Goal: Task Accomplishment & Management: Complete application form

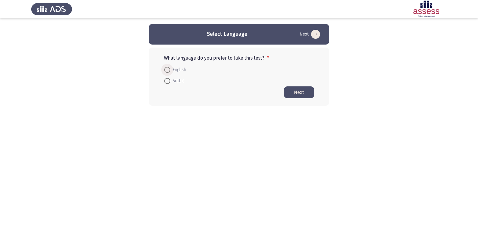
click at [166, 66] on label "English" at bounding box center [175, 69] width 22 height 7
click at [166, 67] on input "English" at bounding box center [167, 70] width 6 height 6
radio input "true"
click at [291, 93] on button "Next" at bounding box center [299, 92] width 30 height 12
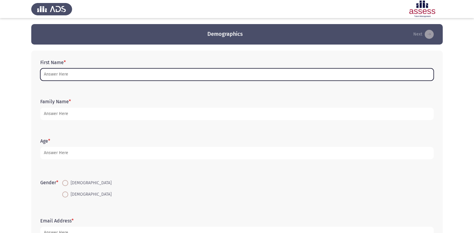
click at [62, 74] on input "First Name *" at bounding box center [236, 74] width 393 height 12
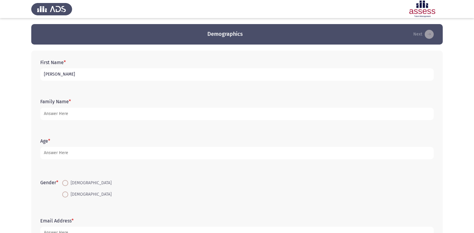
type input "J"
type input "جني [PERSON_NAME]"
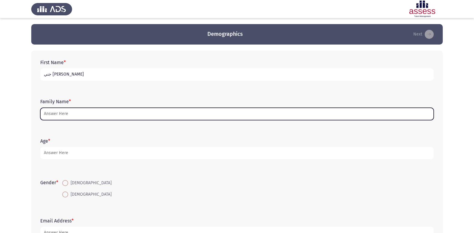
click at [95, 113] on input "Family Name *" at bounding box center [236, 114] width 393 height 12
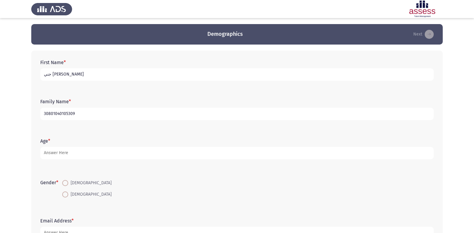
type input "30801040105309"
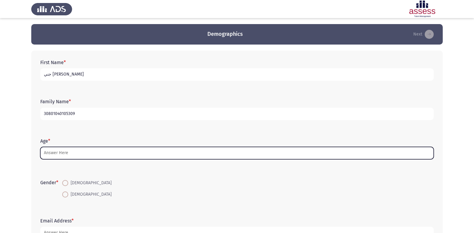
click at [51, 153] on input "Age *" at bounding box center [236, 153] width 393 height 12
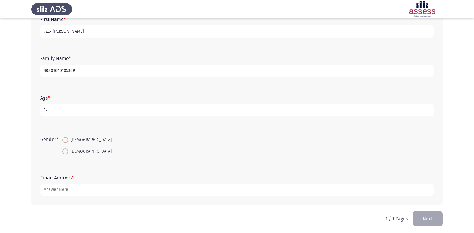
scroll to position [45, 0]
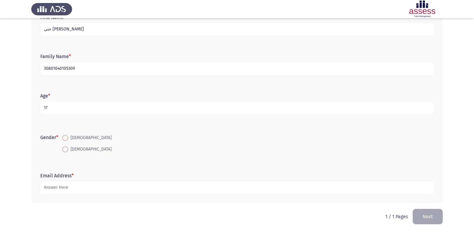
type input "17"
click at [66, 149] on span at bounding box center [65, 149] width 6 height 6
click at [66, 149] on input "[DEMOGRAPHIC_DATA]" at bounding box center [65, 149] width 6 height 6
radio input "true"
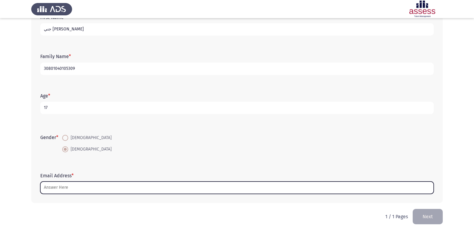
click at [61, 188] on input "Email Address *" at bounding box center [236, 187] width 393 height 12
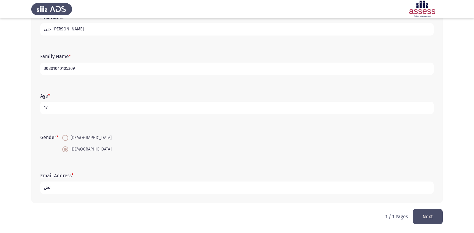
type input "ت"
type input "J"
type input "jana @gmail .com"
click at [434, 219] on button "Next" at bounding box center [427, 215] width 30 height 15
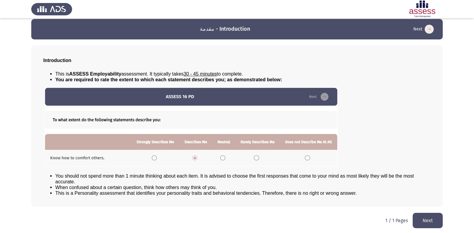
scroll to position [6, 0]
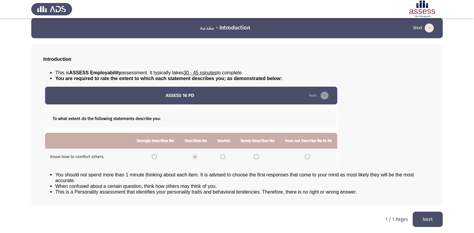
click at [425, 216] on button "Next" at bounding box center [427, 218] width 30 height 15
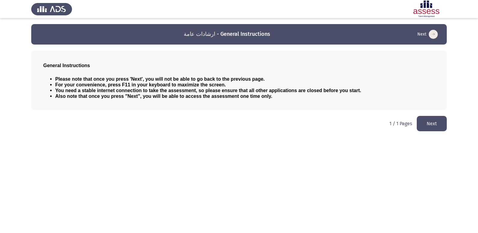
click at [437, 125] on button "Next" at bounding box center [432, 123] width 30 height 15
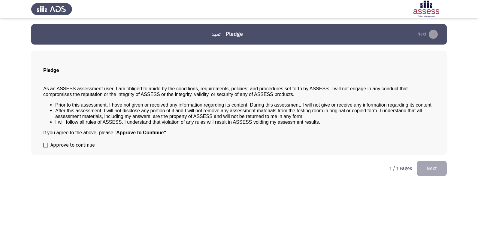
click at [45, 146] on span at bounding box center [45, 144] width 5 height 5
click at [45, 147] on input "Approve to continue" at bounding box center [45, 147] width 0 height 0
checkbox input "true"
click at [438, 169] on button "Next" at bounding box center [432, 167] width 30 height 15
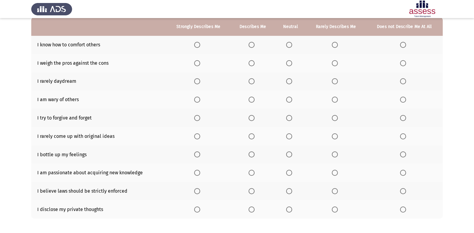
scroll to position [30, 0]
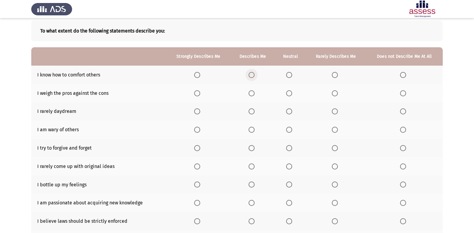
click at [251, 75] on span "Select an option" at bounding box center [251, 75] width 6 height 6
click at [251, 75] on input "Select an option" at bounding box center [251, 75] width 6 height 6
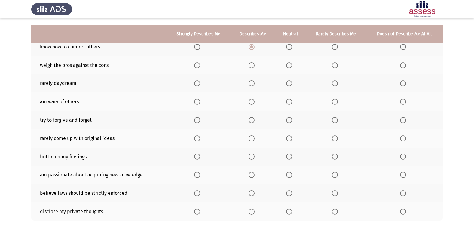
scroll to position [58, 0]
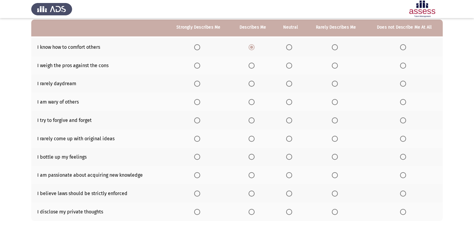
click at [251, 65] on span "Select an option" at bounding box center [251, 65] width 6 height 6
click at [251, 65] on input "Select an option" at bounding box center [251, 65] width 6 height 6
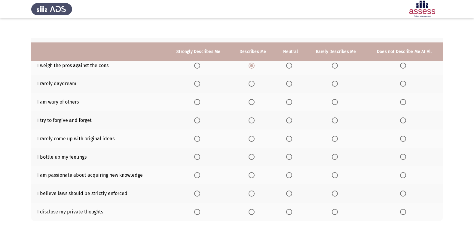
scroll to position [88, 0]
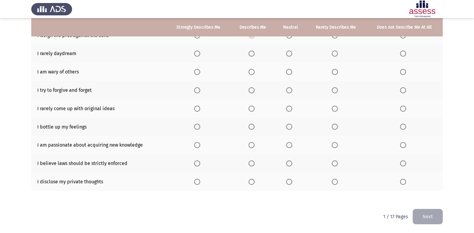
click at [334, 53] on span "Select an option" at bounding box center [335, 53] width 6 height 6
click at [334, 53] on input "Select an option" at bounding box center [335, 53] width 6 height 6
click at [197, 71] on span "Select an option" at bounding box center [197, 72] width 6 height 6
click at [197, 71] on input "Select an option" at bounding box center [197, 72] width 6 height 6
click at [252, 91] on span "Select an option" at bounding box center [251, 90] width 6 height 6
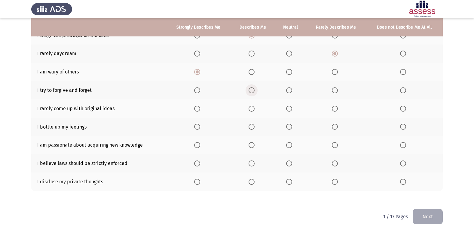
click at [252, 91] on input "Select an option" at bounding box center [251, 90] width 6 height 6
click at [197, 126] on span "Select an option" at bounding box center [197, 126] width 0 height 0
click at [198, 126] on input "Select an option" at bounding box center [197, 126] width 6 height 6
click at [254, 144] on span "Select an option" at bounding box center [251, 145] width 6 height 6
click at [254, 144] on input "Select an option" at bounding box center [251, 145] width 6 height 6
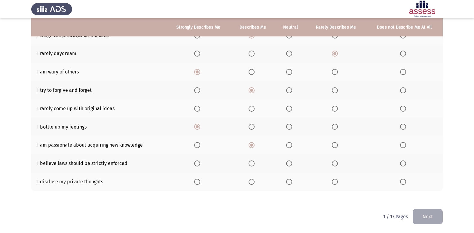
click at [251, 162] on span "Select an option" at bounding box center [251, 163] width 6 height 6
click at [251, 162] on input "Select an option" at bounding box center [251, 163] width 6 height 6
click at [403, 181] on span "Select an option" at bounding box center [403, 181] width 6 height 6
click at [403, 181] on input "Select an option" at bounding box center [403, 181] width 6 height 6
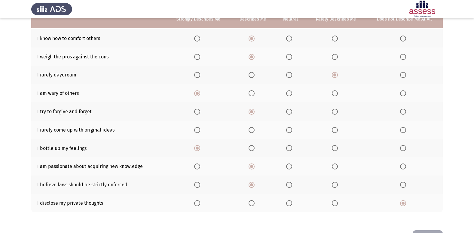
scroll to position [58, 0]
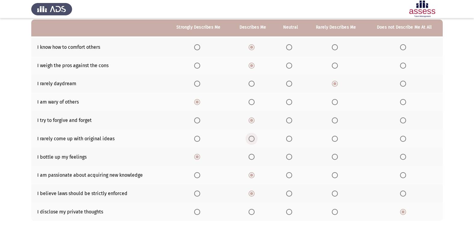
click at [252, 139] on span "Select an option" at bounding box center [251, 138] width 6 height 6
click at [252, 139] on input "Select an option" at bounding box center [251, 138] width 6 height 6
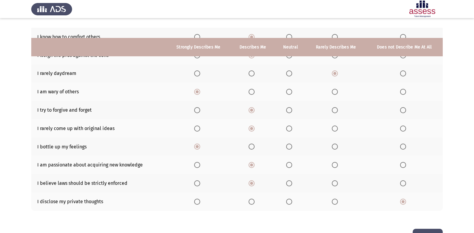
scroll to position [88, 0]
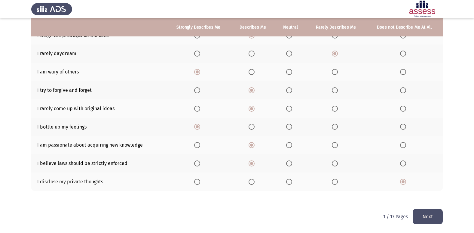
click at [423, 212] on button "Next" at bounding box center [427, 215] width 30 height 15
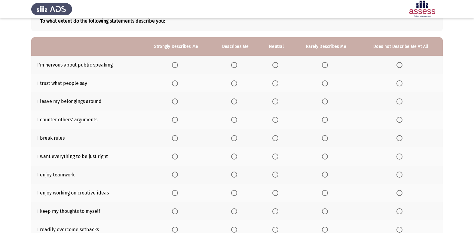
scroll to position [30, 0]
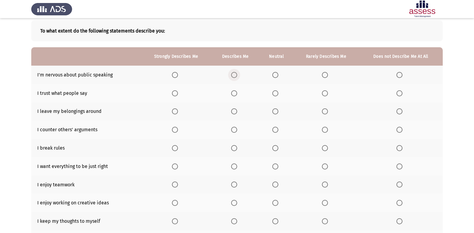
click at [233, 74] on span "Select an option" at bounding box center [234, 75] width 6 height 6
click at [233, 74] on input "Select an option" at bounding box center [234, 75] width 6 height 6
click at [274, 93] on span "Select an option" at bounding box center [275, 93] width 6 height 6
click at [274, 93] on input "Select an option" at bounding box center [275, 93] width 6 height 6
click at [234, 110] on span "Select an option" at bounding box center [234, 111] width 6 height 6
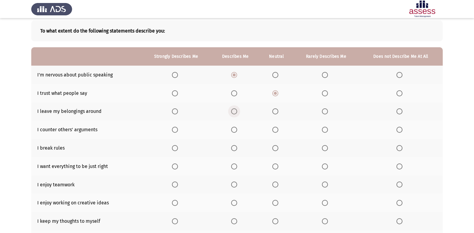
click at [234, 110] on input "Select an option" at bounding box center [234, 111] width 6 height 6
click at [323, 146] on span "Select an option" at bounding box center [325, 148] width 6 height 6
click at [323, 146] on input "Select an option" at bounding box center [325, 148] width 6 height 6
click at [274, 128] on span "Select an option" at bounding box center [275, 129] width 6 height 6
click at [274, 128] on input "Select an option" at bounding box center [275, 129] width 6 height 6
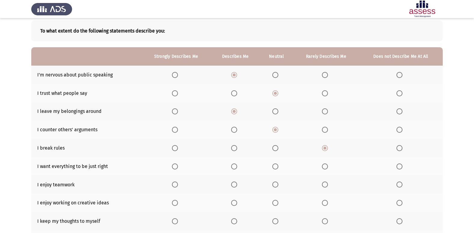
click at [325, 129] on span "Select an option" at bounding box center [325, 129] width 6 height 6
click at [325, 129] on input "Select an option" at bounding box center [325, 129] width 6 height 6
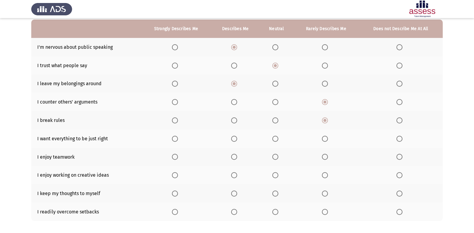
scroll to position [28, 0]
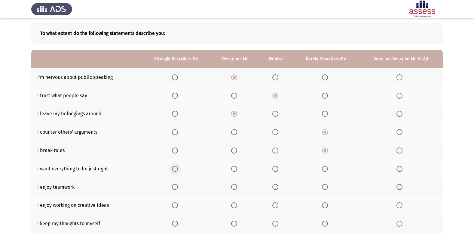
click at [175, 167] on span "Select an option" at bounding box center [175, 169] width 6 height 6
click at [175, 167] on input "Select an option" at bounding box center [175, 169] width 6 height 6
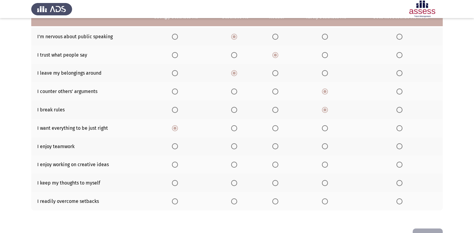
scroll to position [58, 0]
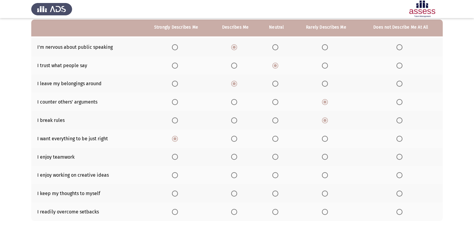
click at [233, 174] on span "Select an option" at bounding box center [234, 175] width 6 height 6
click at [233, 174] on input "Select an option" at bounding box center [234, 175] width 6 height 6
click at [233, 193] on span "Select an option" at bounding box center [234, 193] width 6 height 6
click at [233, 193] on input "Select an option" at bounding box center [234, 193] width 6 height 6
click at [273, 157] on span "Select an option" at bounding box center [275, 157] width 6 height 6
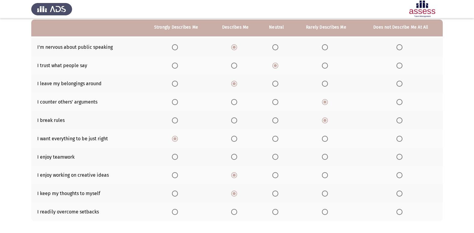
click at [273, 157] on input "Select an option" at bounding box center [275, 157] width 6 height 6
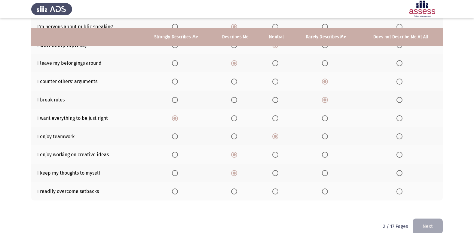
scroll to position [88, 0]
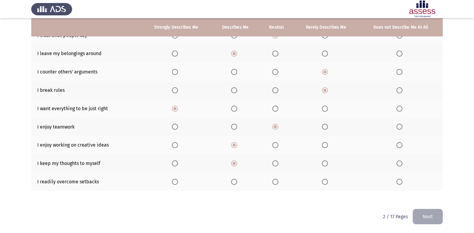
click at [234, 178] on span "Select an option" at bounding box center [234, 181] width 6 height 6
click at [234, 178] on input "Select an option" at bounding box center [234, 181] width 6 height 6
click at [434, 213] on button "Next" at bounding box center [427, 215] width 30 height 15
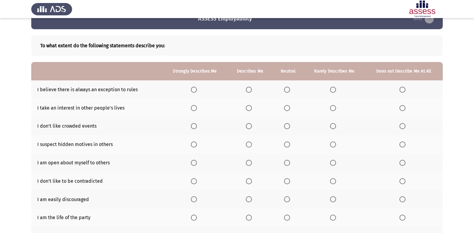
scroll to position [30, 0]
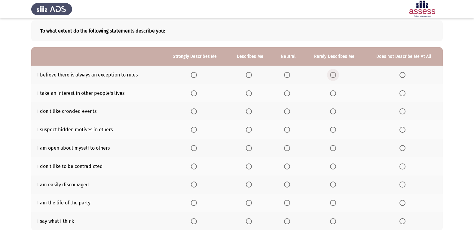
click at [333, 74] on span "Select an option" at bounding box center [333, 75] width 6 height 6
click at [333, 74] on input "Select an option" at bounding box center [333, 75] width 6 height 6
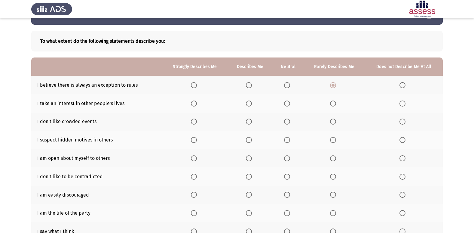
scroll to position [9, 0]
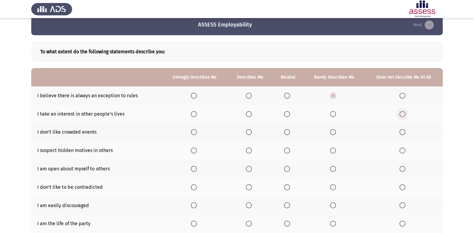
click at [402, 113] on span "Select an option" at bounding box center [402, 114] width 6 height 6
click at [402, 113] on input "Select an option" at bounding box center [402, 114] width 6 height 6
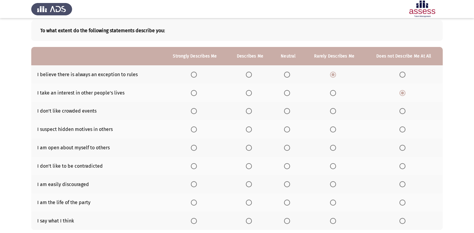
scroll to position [39, 0]
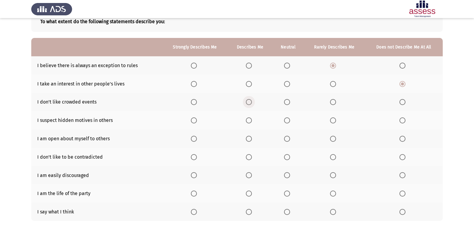
click at [248, 101] on span "Select an option" at bounding box center [249, 102] width 6 height 6
click at [248, 101] on input "Select an option" at bounding box center [249, 102] width 6 height 6
click at [248, 120] on span "Select an option" at bounding box center [249, 120] width 6 height 6
click at [248, 120] on input "Select an option" at bounding box center [249, 120] width 6 height 6
click at [332, 138] on span "Select an option" at bounding box center [333, 138] width 6 height 6
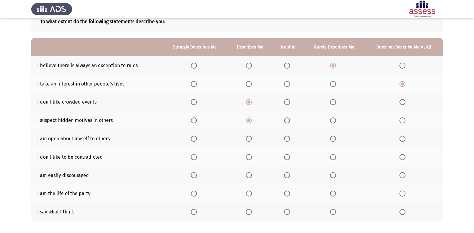
click at [332, 138] on input "Select an option" at bounding box center [333, 138] width 6 height 6
click at [332, 193] on span "Select an option" at bounding box center [333, 193] width 6 height 6
click at [332, 193] on input "Select an option" at bounding box center [333, 193] width 6 height 6
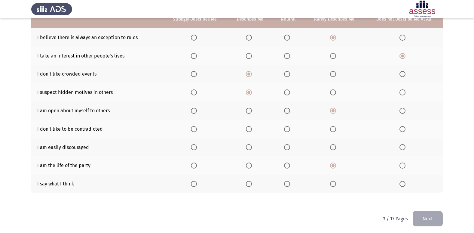
scroll to position [69, 0]
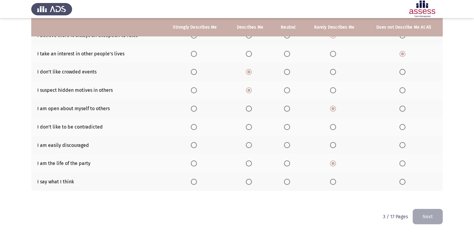
click at [195, 181] on span "Select an option" at bounding box center [194, 181] width 6 height 6
click at [195, 181] on input "Select an option" at bounding box center [194, 181] width 6 height 6
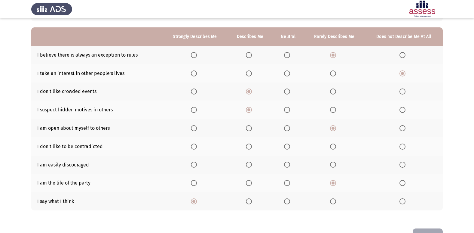
scroll to position [39, 0]
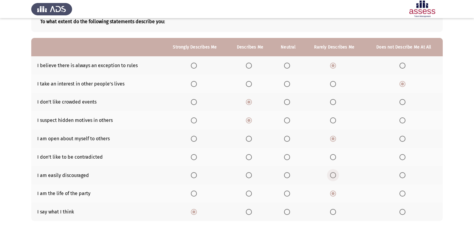
click at [333, 175] on span "Select an option" at bounding box center [333, 175] width 6 height 6
click at [333, 175] on input "Select an option" at bounding box center [333, 175] width 6 height 6
click at [284, 155] on span "Select an option" at bounding box center [287, 157] width 6 height 6
click at [284, 155] on input "Select an option" at bounding box center [287, 157] width 6 height 6
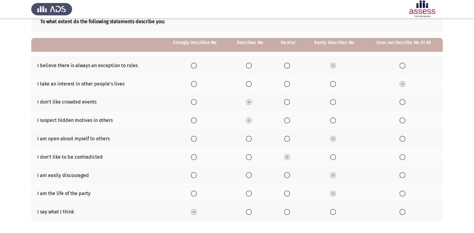
scroll to position [69, 0]
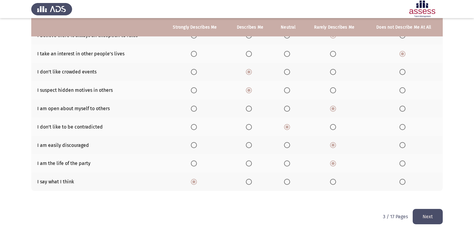
click at [439, 218] on button "Next" at bounding box center [427, 215] width 30 height 15
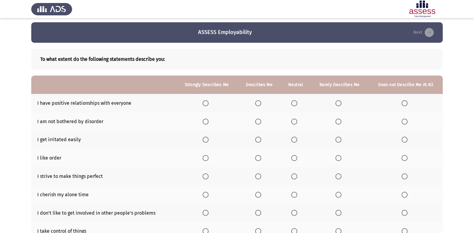
scroll to position [30, 0]
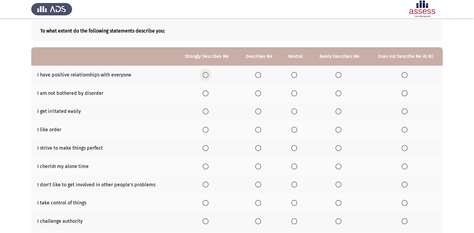
click at [204, 75] on span "Select an option" at bounding box center [205, 75] width 6 height 6
click at [204, 75] on input "Select an option" at bounding box center [205, 75] width 6 height 6
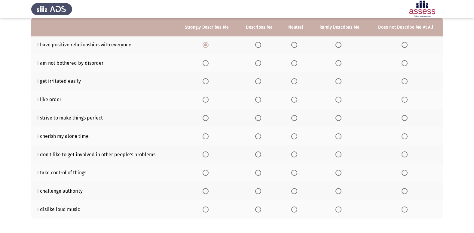
click at [259, 62] on span "Select an option" at bounding box center [258, 63] width 6 height 6
click at [259, 62] on input "Select an option" at bounding box center [258, 63] width 6 height 6
click at [336, 80] on span "Select an option" at bounding box center [338, 81] width 6 height 6
click at [336, 80] on input "Select an option" at bounding box center [338, 81] width 6 height 6
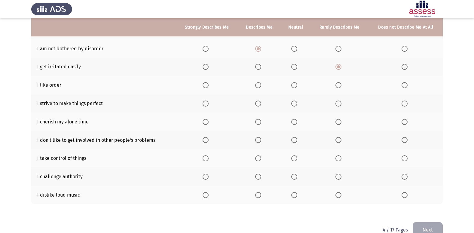
scroll to position [88, 0]
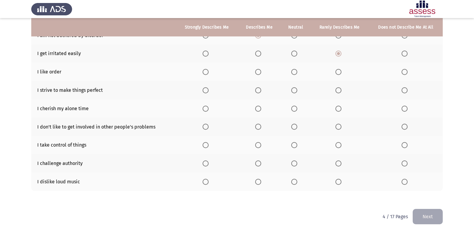
click at [257, 72] on span "Select an option" at bounding box center [258, 72] width 6 height 6
click at [257, 72] on input "Select an option" at bounding box center [258, 72] width 6 height 6
click at [205, 90] on span "Select an option" at bounding box center [205, 90] width 6 height 6
click at [205, 90] on input "Select an option" at bounding box center [205, 90] width 6 height 6
click at [206, 107] on span "Select an option" at bounding box center [205, 108] width 6 height 6
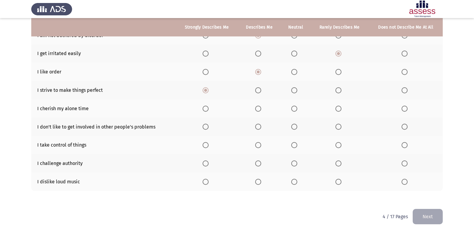
click at [206, 107] on input "Select an option" at bounding box center [205, 108] width 6 height 6
click at [259, 127] on span "Select an option" at bounding box center [258, 126] width 6 height 6
click at [259, 127] on input "Select an option" at bounding box center [258, 126] width 6 height 6
click at [295, 124] on span "Select an option" at bounding box center [294, 126] width 6 height 6
click at [295, 124] on input "Select an option" at bounding box center [294, 126] width 6 height 6
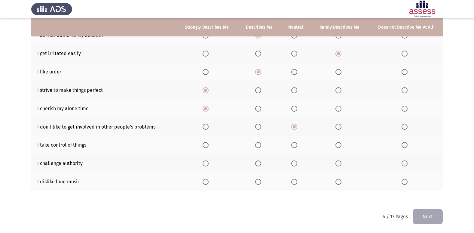
click at [257, 144] on span "Select an option" at bounding box center [258, 145] width 6 height 6
click at [257, 144] on input "Select an option" at bounding box center [258, 145] width 6 height 6
click at [338, 162] on span "Select an option" at bounding box center [338, 163] width 6 height 6
click at [338, 162] on input "Select an option" at bounding box center [338, 163] width 6 height 6
click at [257, 183] on span "Select an option" at bounding box center [258, 181] width 6 height 6
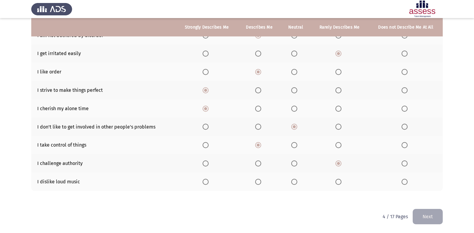
click at [257, 183] on input "Select an option" at bounding box center [258, 181] width 6 height 6
click at [421, 213] on button "Next" at bounding box center [427, 215] width 30 height 15
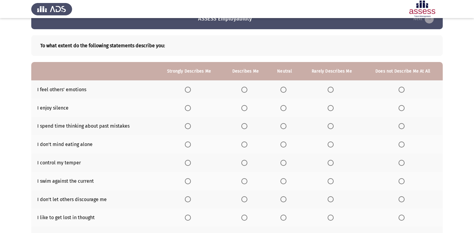
scroll to position [30, 0]
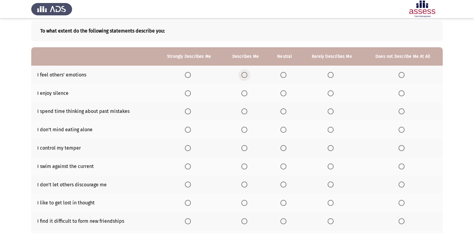
click at [243, 74] on span "Select an option" at bounding box center [244, 75] width 6 height 6
click at [243, 74] on input "Select an option" at bounding box center [244, 75] width 6 height 6
click at [189, 94] on span "Select an option" at bounding box center [188, 93] width 6 height 6
click at [189, 94] on input "Select an option" at bounding box center [188, 93] width 6 height 6
click at [246, 111] on span "Select an option" at bounding box center [244, 111] width 6 height 6
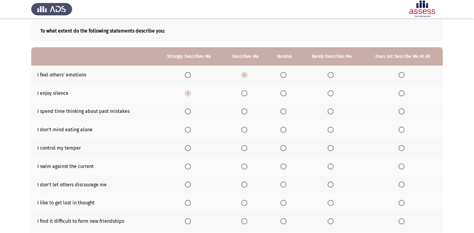
click at [246, 111] on input "Select an option" at bounding box center [244, 111] width 6 height 6
click at [285, 110] on span "Select an option" at bounding box center [283, 111] width 6 height 6
click at [285, 110] on input "Select an option" at bounding box center [283, 111] width 6 height 6
click at [329, 112] on span "Select an option" at bounding box center [330, 111] width 6 height 6
click at [329, 112] on input "Select an option" at bounding box center [330, 111] width 6 height 6
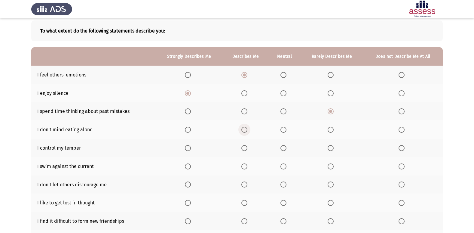
click at [244, 128] on span "Select an option" at bounding box center [244, 129] width 6 height 6
click at [244, 128] on input "Select an option" at bounding box center [244, 129] width 6 height 6
click at [244, 148] on span "Select an option" at bounding box center [244, 148] width 6 height 6
click at [244, 148] on input "Select an option" at bounding box center [244, 148] width 6 height 6
click at [284, 167] on span "Select an option" at bounding box center [283, 166] width 6 height 6
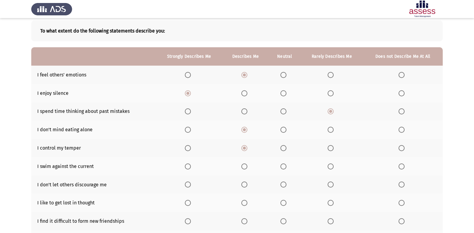
click at [284, 167] on input "Select an option" at bounding box center [283, 166] width 6 height 6
click at [246, 185] on span "Select an option" at bounding box center [244, 184] width 6 height 6
click at [246, 185] on input "Select an option" at bounding box center [244, 184] width 6 height 6
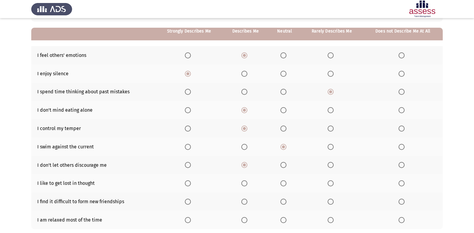
scroll to position [60, 0]
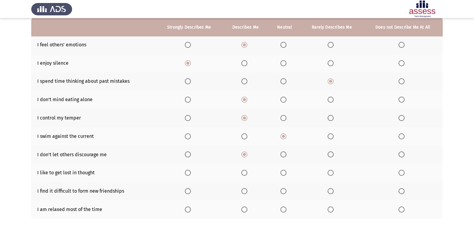
click at [188, 173] on span "Select an option" at bounding box center [188, 172] width 6 height 6
click at [188, 173] on input "Select an option" at bounding box center [188, 172] width 6 height 6
click at [332, 190] on span "Select an option" at bounding box center [330, 191] width 6 height 6
click at [332, 190] on input "Select an option" at bounding box center [330, 191] width 6 height 6
click at [187, 208] on span "Select an option" at bounding box center [188, 209] width 6 height 6
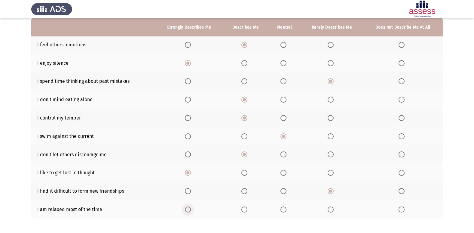
click at [187, 208] on input "Select an option" at bounding box center [188, 209] width 6 height 6
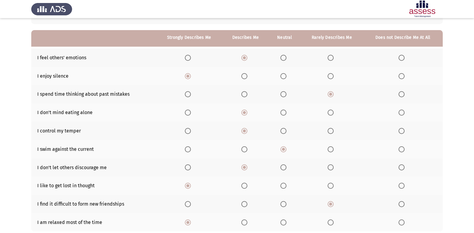
scroll to position [58, 0]
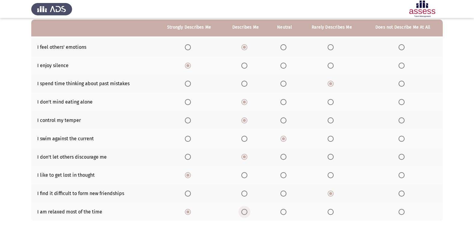
click at [246, 213] on span "Select an option" at bounding box center [244, 211] width 6 height 6
click at [246, 213] on input "Select an option" at bounding box center [244, 211] width 6 height 6
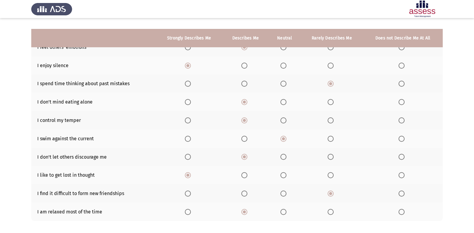
scroll to position [88, 0]
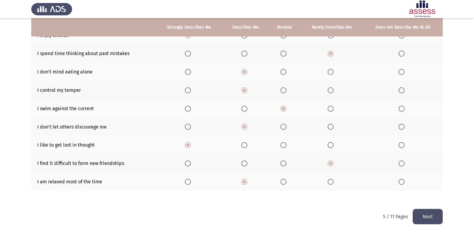
click at [424, 216] on button "Next" at bounding box center [427, 215] width 30 height 15
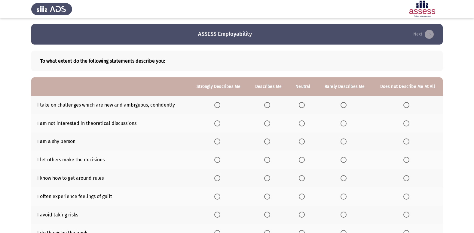
click at [267, 104] on span "Select an option" at bounding box center [267, 105] width 6 height 6
click at [267, 104] on input "Select an option" at bounding box center [267, 105] width 6 height 6
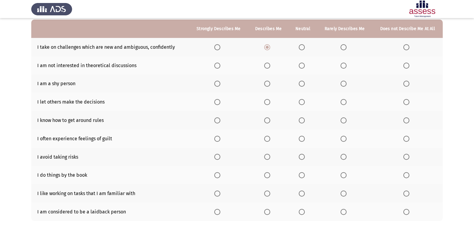
scroll to position [28, 0]
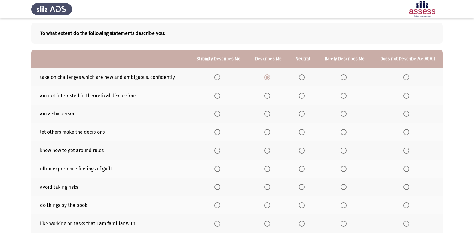
click at [343, 96] on span "Select an option" at bounding box center [343, 96] width 6 height 6
click at [343, 96] on input "Select an option" at bounding box center [343, 96] width 6 height 6
click at [406, 93] on span "Select an option" at bounding box center [406, 96] width 6 height 6
click at [406, 93] on input "Select an option" at bounding box center [406, 96] width 6 height 6
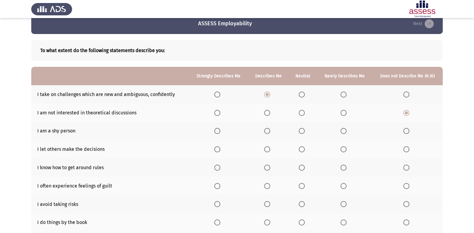
scroll to position [0, 0]
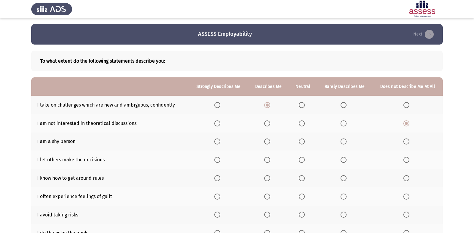
click at [300, 139] on span "Select an option" at bounding box center [302, 141] width 6 height 6
click at [300, 139] on input "Select an option" at bounding box center [302, 141] width 6 height 6
click at [267, 162] on span "Select an option" at bounding box center [267, 160] width 6 height 6
click at [267, 162] on input "Select an option" at bounding box center [267, 160] width 6 height 6
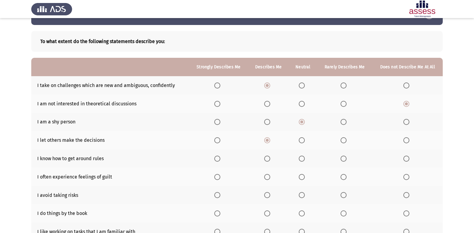
scroll to position [30, 0]
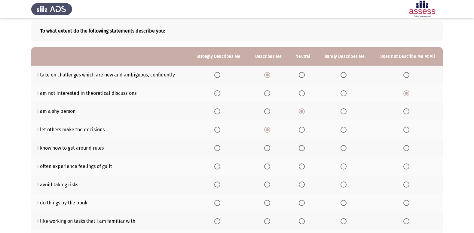
click at [269, 147] on span "Select an option" at bounding box center [267, 148] width 6 height 6
click at [269, 147] on input "Select an option" at bounding box center [267, 148] width 6 height 6
click at [302, 165] on span "Select an option" at bounding box center [302, 166] width 6 height 6
click at [302, 165] on input "Select an option" at bounding box center [302, 166] width 6 height 6
click at [406, 181] on span "Select an option" at bounding box center [406, 184] width 6 height 6
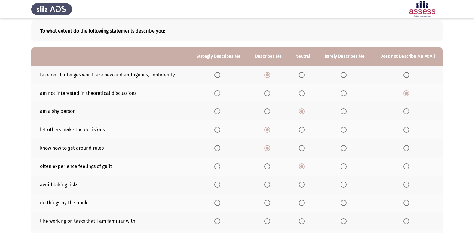
click at [406, 181] on input "Select an option" at bounding box center [406, 184] width 6 height 6
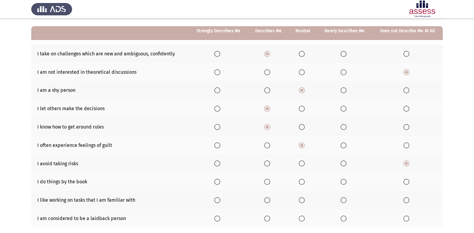
scroll to position [60, 0]
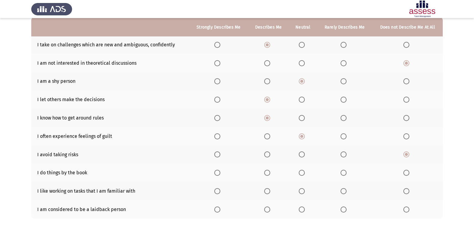
click at [343, 155] on span "Select an option" at bounding box center [343, 154] width 6 height 6
click at [343, 155] on input "Select an option" at bounding box center [343, 154] width 6 height 6
click at [269, 154] on span "Select an option" at bounding box center [267, 154] width 6 height 6
click at [269, 154] on input "Select an option" at bounding box center [267, 154] width 6 height 6
click at [268, 171] on span "Select an option" at bounding box center [267, 172] width 6 height 6
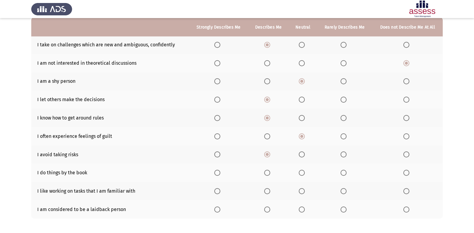
click at [268, 171] on input "Select an option" at bounding box center [267, 172] width 6 height 6
click at [220, 191] on span "Select an option" at bounding box center [217, 191] width 6 height 6
click at [220, 191] on input "Select an option" at bounding box center [217, 191] width 6 height 6
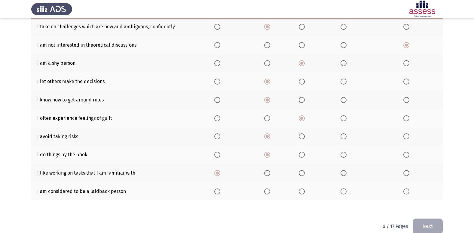
scroll to position [88, 0]
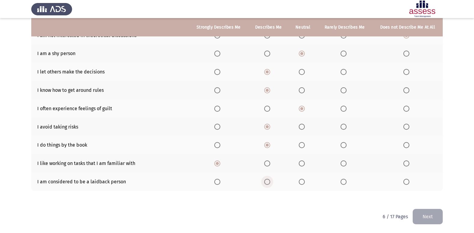
click at [266, 182] on span "Select an option" at bounding box center [267, 181] width 6 height 6
click at [266, 182] on input "Select an option" at bounding box center [267, 181] width 6 height 6
click at [422, 211] on button "Next" at bounding box center [427, 215] width 30 height 15
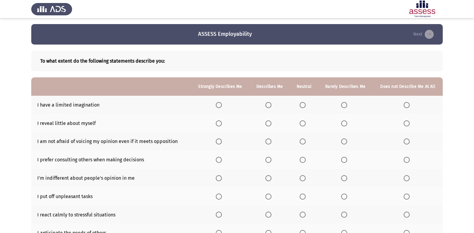
click at [409, 102] on span "Select an option" at bounding box center [406, 105] width 6 height 6
click at [409, 102] on input "Select an option" at bounding box center [406, 105] width 6 height 6
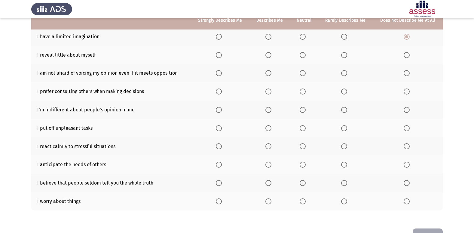
scroll to position [58, 0]
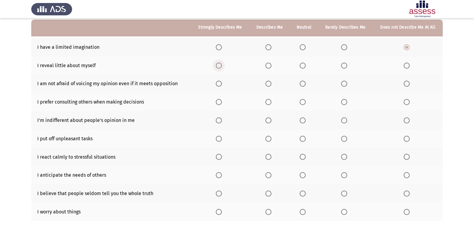
click at [220, 64] on span "Select an option" at bounding box center [219, 65] width 6 height 6
click at [220, 64] on input "Select an option" at bounding box center [219, 65] width 6 height 6
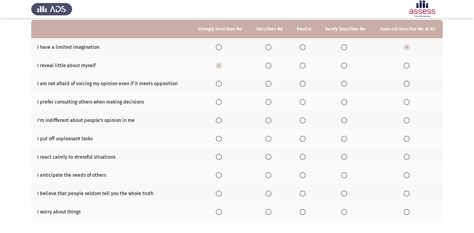
scroll to position [88, 0]
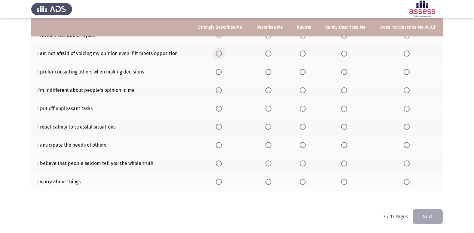
click at [221, 52] on span "Select an option" at bounding box center [219, 53] width 6 height 6
click at [221, 52] on input "Select an option" at bounding box center [219, 53] width 6 height 6
click at [270, 72] on span "Select an option" at bounding box center [268, 72] width 6 height 6
click at [270, 72] on input "Select an option" at bounding box center [268, 72] width 6 height 6
click at [343, 90] on span "Select an option" at bounding box center [344, 90] width 6 height 6
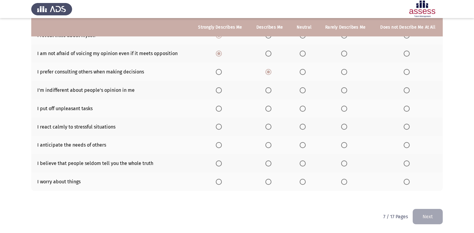
click at [343, 90] on input "Select an option" at bounding box center [344, 90] width 6 height 6
click at [347, 108] on span "Select an option" at bounding box center [344, 108] width 6 height 6
click at [347, 108] on input "Select an option" at bounding box center [344, 108] width 6 height 6
click at [268, 126] on span "Select an option" at bounding box center [268, 126] width 6 height 6
click at [268, 126] on input "Select an option" at bounding box center [268, 126] width 6 height 6
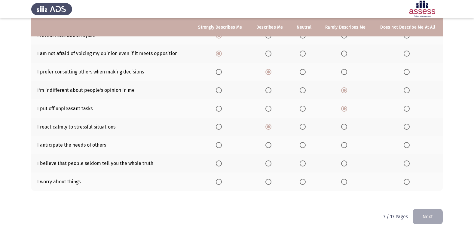
click at [344, 181] on span "Select an option" at bounding box center [344, 181] width 6 height 6
click at [344, 181] on input "Select an option" at bounding box center [344, 181] width 6 height 6
click at [305, 163] on span "Select an option" at bounding box center [302, 163] width 6 height 6
click at [305, 163] on input "Select an option" at bounding box center [302, 163] width 6 height 6
click at [302, 142] on span "Select an option" at bounding box center [302, 145] width 6 height 6
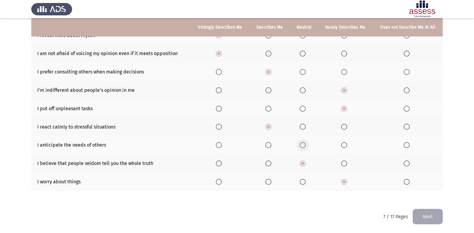
click at [302, 142] on input "Select an option" at bounding box center [302, 145] width 6 height 6
click at [432, 217] on button "Next" at bounding box center [427, 215] width 30 height 15
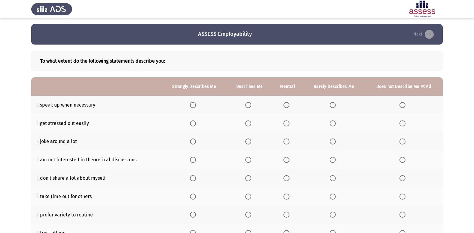
scroll to position [30, 0]
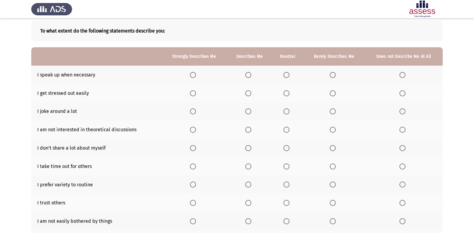
click at [192, 75] on span "Select an option" at bounding box center [193, 75] width 6 height 6
click at [192, 75] on input "Select an option" at bounding box center [193, 75] width 6 height 6
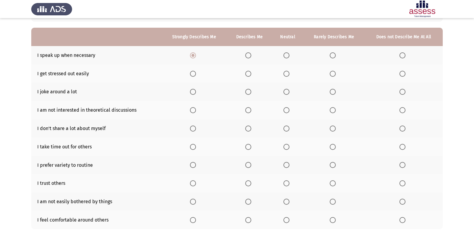
scroll to position [60, 0]
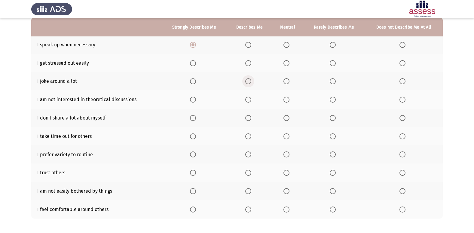
click at [249, 81] on span "Select an option" at bounding box center [248, 81] width 6 height 6
click at [249, 81] on input "Select an option" at bounding box center [248, 81] width 6 height 6
click at [248, 64] on span "Select an option" at bounding box center [248, 63] width 6 height 6
click at [248, 64] on input "Select an option" at bounding box center [248, 63] width 6 height 6
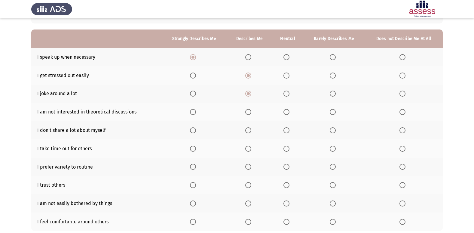
scroll to position [58, 0]
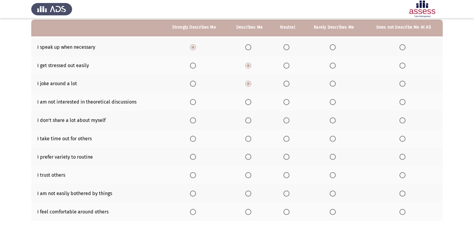
click at [332, 99] on span "Select an option" at bounding box center [333, 102] width 6 height 6
click at [332, 99] on input "Select an option" at bounding box center [333, 102] width 6 height 6
click at [248, 119] on span "Select an option" at bounding box center [248, 120] width 6 height 6
click at [248, 119] on input "Select an option" at bounding box center [248, 120] width 6 height 6
click at [248, 138] on span "Select an option" at bounding box center [248, 138] width 6 height 6
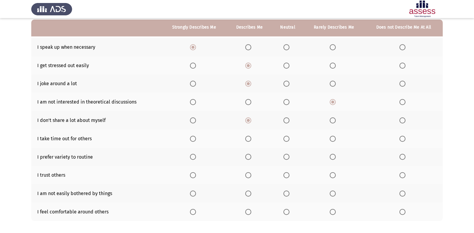
click at [248, 138] on input "Select an option" at bounding box center [248, 138] width 6 height 6
click at [250, 155] on span "Select an option" at bounding box center [248, 157] width 6 height 6
click at [250, 155] on input "Select an option" at bounding box center [248, 157] width 6 height 6
click at [289, 175] on span "Select an option" at bounding box center [286, 175] width 6 height 6
click at [289, 175] on input "Select an option" at bounding box center [286, 175] width 6 height 6
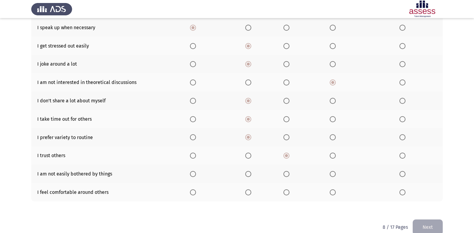
scroll to position [88, 0]
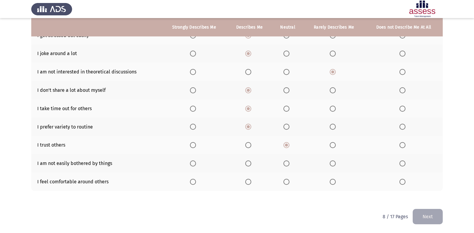
click at [251, 164] on span "Select an option" at bounding box center [248, 163] width 6 height 6
click at [251, 164] on input "Select an option" at bounding box center [248, 163] width 6 height 6
click at [288, 182] on span "Select an option" at bounding box center [286, 181] width 6 height 6
click at [288, 182] on input "Select an option" at bounding box center [286, 181] width 6 height 6
click at [437, 216] on button "Next" at bounding box center [427, 215] width 30 height 15
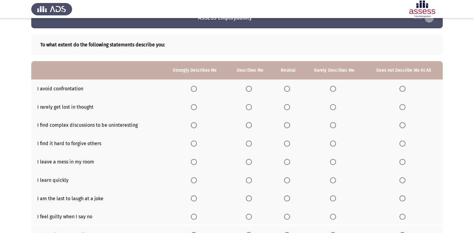
scroll to position [30, 0]
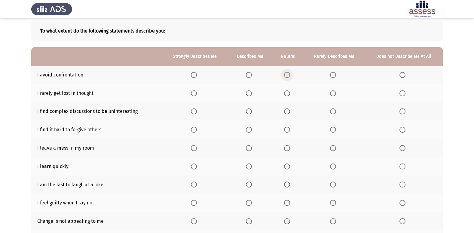
click at [289, 74] on span "Select an option" at bounding box center [287, 75] width 6 height 6
click at [289, 74] on input "Select an option" at bounding box center [287, 75] width 6 height 6
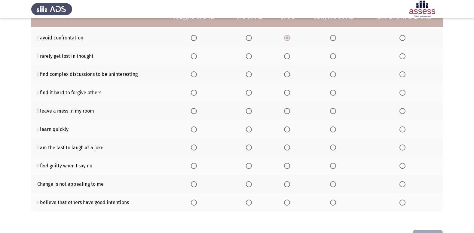
scroll to position [58, 0]
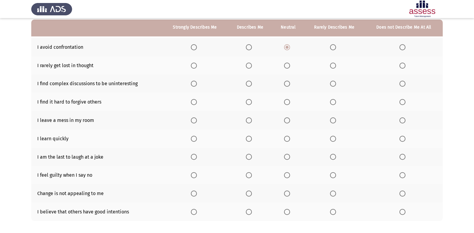
click at [250, 63] on span "Select an option" at bounding box center [249, 65] width 6 height 6
click at [250, 63] on input "Select an option" at bounding box center [249, 65] width 6 height 6
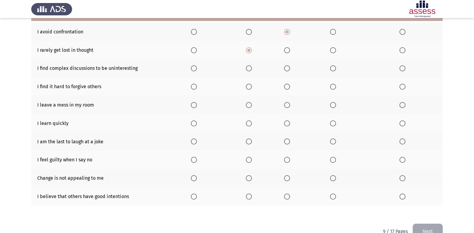
scroll to position [88, 0]
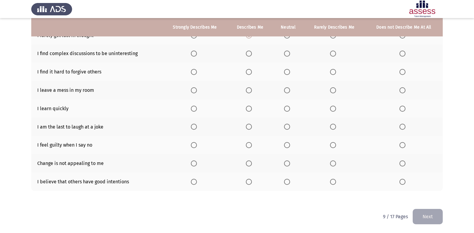
click at [249, 52] on span "Select an option" at bounding box center [249, 53] width 6 height 6
click at [249, 52] on input "Select an option" at bounding box center [249, 53] width 6 height 6
click at [331, 72] on span "Select an option" at bounding box center [333, 72] width 6 height 6
click at [331, 72] on input "Select an option" at bounding box center [333, 72] width 6 height 6
click at [405, 89] on span "Select an option" at bounding box center [402, 90] width 6 height 6
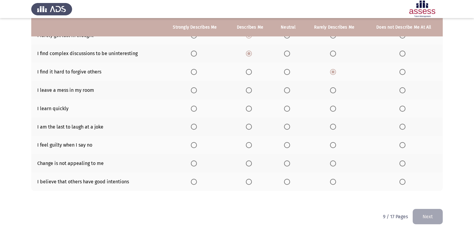
click at [405, 89] on input "Select an option" at bounding box center [402, 90] width 6 height 6
click at [195, 108] on span "Select an option" at bounding box center [194, 108] width 6 height 6
click at [195, 108] on input "Select an option" at bounding box center [194, 108] width 6 height 6
click at [336, 127] on span "Select an option" at bounding box center [333, 126] width 6 height 6
click at [336, 127] on input "Select an option" at bounding box center [333, 126] width 6 height 6
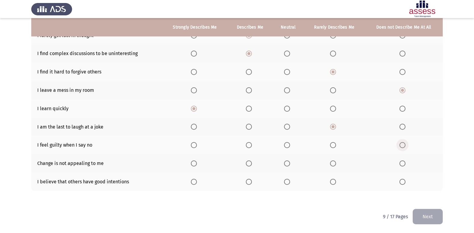
click at [405, 147] on span "Select an option" at bounding box center [402, 145] width 6 height 6
click at [405, 147] on input "Select an option" at bounding box center [402, 145] width 6 height 6
click at [334, 143] on span "Select an option" at bounding box center [333, 145] width 6 height 6
click at [334, 143] on input "Select an option" at bounding box center [333, 145] width 6 height 6
click at [336, 161] on span "Select an option" at bounding box center [333, 163] width 6 height 6
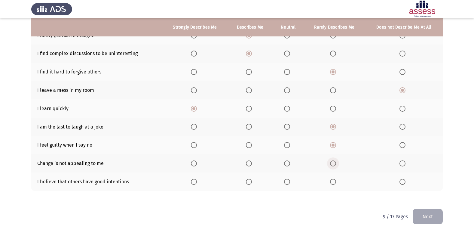
click at [336, 161] on input "Select an option" at bounding box center [333, 163] width 6 height 6
click at [404, 123] on th at bounding box center [404, 126] width 78 height 18
click at [403, 123] on th at bounding box center [404, 126] width 78 height 18
click at [404, 125] on span "Select an option" at bounding box center [402, 126] width 6 height 6
click at [404, 125] on input "Select an option" at bounding box center [402, 126] width 6 height 6
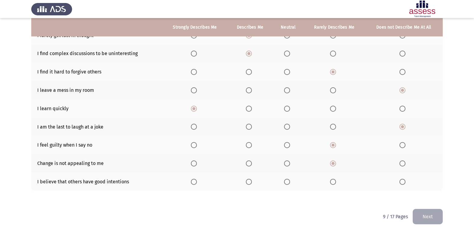
click at [246, 180] on th at bounding box center [249, 181] width 45 height 18
click at [249, 181] on span "Select an option" at bounding box center [249, 181] width 6 height 6
click at [249, 181] on input "Select an option" at bounding box center [249, 181] width 6 height 6
click at [435, 216] on button "Next" at bounding box center [427, 215] width 30 height 15
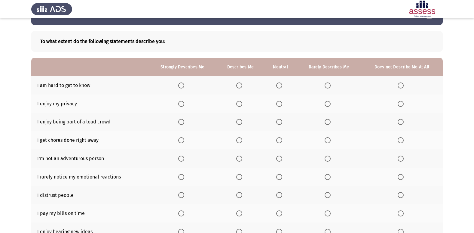
scroll to position [30, 0]
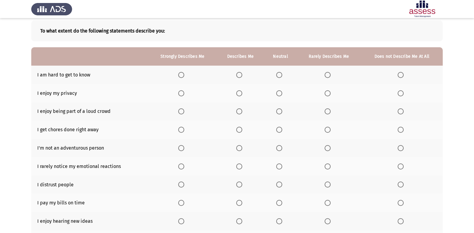
click at [327, 74] on span "Select an option" at bounding box center [327, 75] width 6 height 6
click at [327, 74] on input "Select an option" at bounding box center [327, 75] width 6 height 6
click at [180, 91] on span "Select an option" at bounding box center [181, 93] width 6 height 6
click at [180, 91] on input "Select an option" at bounding box center [181, 93] width 6 height 6
click at [329, 110] on span "Select an option" at bounding box center [327, 111] width 6 height 6
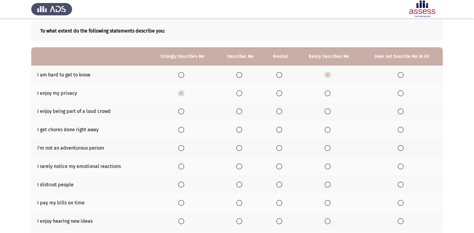
click at [329, 110] on input "Select an option" at bounding box center [327, 111] width 6 height 6
click at [240, 129] on span "Select an option" at bounding box center [239, 129] width 6 height 6
click at [240, 129] on input "Select an option" at bounding box center [239, 129] width 6 height 6
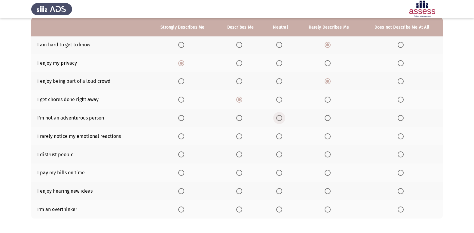
click at [278, 116] on span "Select an option" at bounding box center [279, 118] width 6 height 6
click at [278, 116] on input "Select an option" at bounding box center [279, 118] width 6 height 6
click at [328, 136] on span "Select an option" at bounding box center [327, 136] width 6 height 6
click at [328, 136] on input "Select an option" at bounding box center [327, 136] width 6 height 6
click at [327, 154] on span "Select an option" at bounding box center [327, 154] width 6 height 6
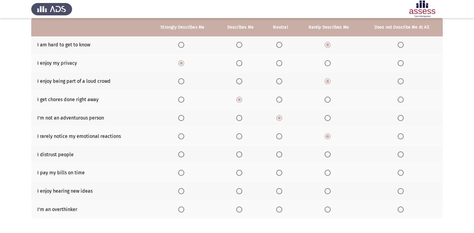
click at [327, 154] on input "Select an option" at bounding box center [327, 154] width 6 height 6
click at [238, 171] on span "Select an option" at bounding box center [239, 172] width 6 height 6
click at [238, 171] on input "Select an option" at bounding box center [239, 172] width 6 height 6
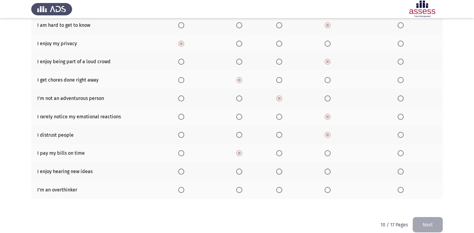
scroll to position [88, 0]
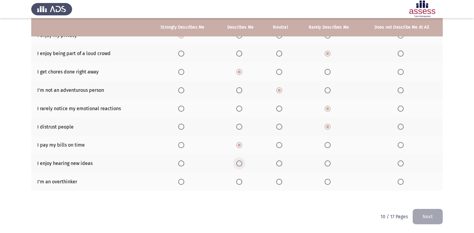
click at [241, 164] on span "Select an option" at bounding box center [239, 163] width 6 height 6
click at [241, 164] on input "Select an option" at bounding box center [239, 163] width 6 height 6
click at [241, 179] on span "Select an option" at bounding box center [239, 181] width 6 height 6
click at [241, 179] on input "Select an option" at bounding box center [239, 181] width 6 height 6
click at [278, 181] on span "Select an option" at bounding box center [279, 181] width 6 height 6
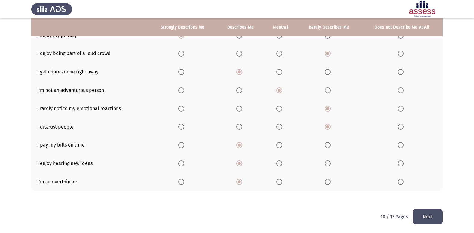
click at [278, 181] on input "Select an option" at bounding box center [279, 181] width 6 height 6
click at [429, 213] on button "Next" at bounding box center [427, 215] width 30 height 15
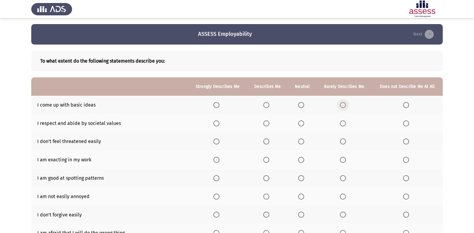
click at [343, 102] on span "Select an option" at bounding box center [343, 105] width 6 height 6
click at [343, 102] on input "Select an option" at bounding box center [343, 105] width 6 height 6
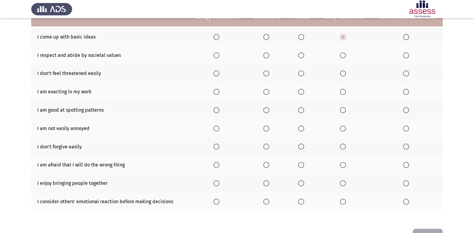
scroll to position [58, 0]
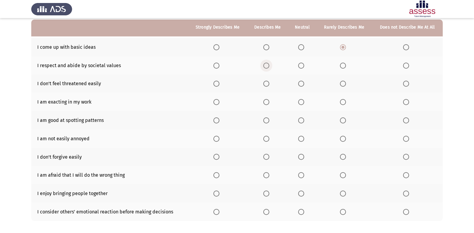
click at [266, 65] on span "Select an option" at bounding box center [266, 65] width 6 height 6
click at [266, 65] on input "Select an option" at bounding box center [266, 65] width 6 height 6
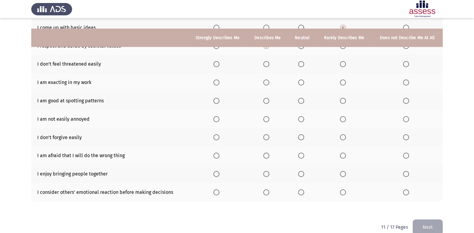
scroll to position [88, 0]
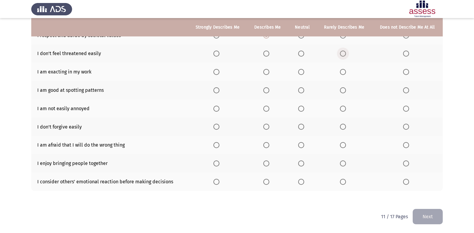
click at [342, 53] on span "Select an option" at bounding box center [343, 53] width 6 height 6
click at [342, 53] on input "Select an option" at bounding box center [343, 53] width 6 height 6
click at [303, 70] on span "Select an option" at bounding box center [301, 72] width 6 height 6
click at [303, 70] on input "Select an option" at bounding box center [301, 72] width 6 height 6
click at [266, 88] on span "Select an option" at bounding box center [266, 90] width 6 height 6
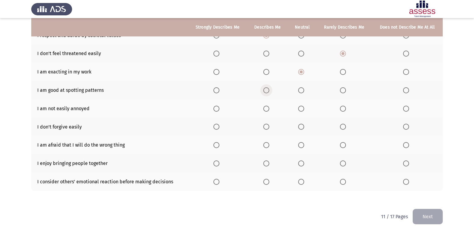
click at [266, 88] on input "Select an option" at bounding box center [266, 90] width 6 height 6
click at [342, 125] on span "Select an option" at bounding box center [343, 126] width 6 height 6
click at [342, 125] on input "Select an option" at bounding box center [343, 126] width 6 height 6
click at [266, 107] on span "Select an option" at bounding box center [266, 108] width 6 height 6
click at [266, 107] on input "Select an option" at bounding box center [266, 108] width 6 height 6
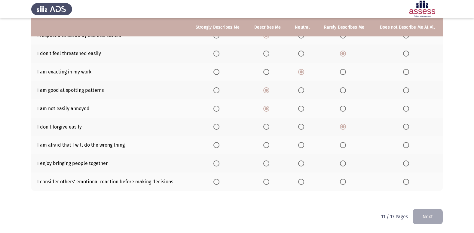
click at [266, 147] on span "Select an option" at bounding box center [266, 145] width 6 height 6
click at [266, 147] on input "Select an option" at bounding box center [266, 145] width 6 height 6
click at [266, 165] on span "Select an option" at bounding box center [266, 163] width 6 height 6
click at [266, 165] on input "Select an option" at bounding box center [266, 163] width 6 height 6
click at [217, 181] on span "Select an option" at bounding box center [216, 181] width 6 height 6
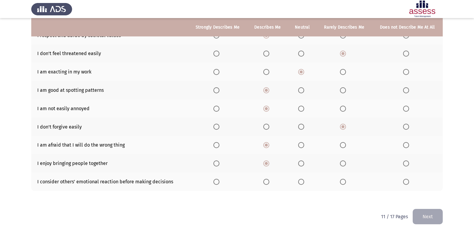
click at [217, 181] on input "Select an option" at bounding box center [216, 181] width 6 height 6
click at [430, 211] on button "Next" at bounding box center [427, 215] width 30 height 15
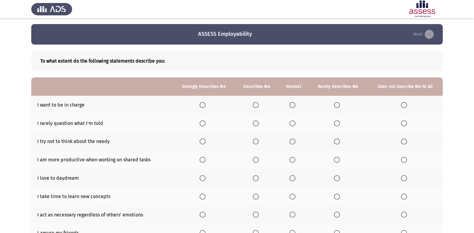
click at [336, 104] on span "Select an option" at bounding box center [337, 105] width 6 height 6
click at [336, 104] on input "Select an option" at bounding box center [337, 105] width 6 height 6
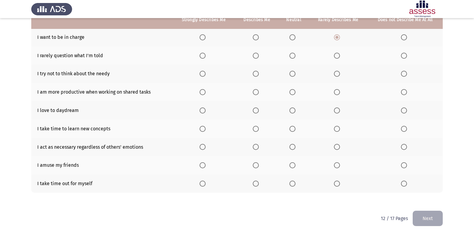
scroll to position [69, 0]
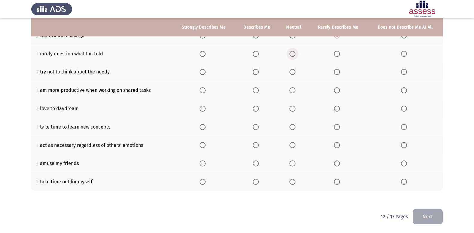
click at [292, 54] on span "Select an option" at bounding box center [292, 54] width 0 height 0
click at [293, 54] on input "Select an option" at bounding box center [292, 54] width 6 height 6
click at [339, 70] on span "Select an option" at bounding box center [337, 72] width 6 height 6
click at [339, 70] on input "Select an option" at bounding box center [337, 72] width 6 height 6
click at [257, 90] on span "Select an option" at bounding box center [256, 90] width 6 height 6
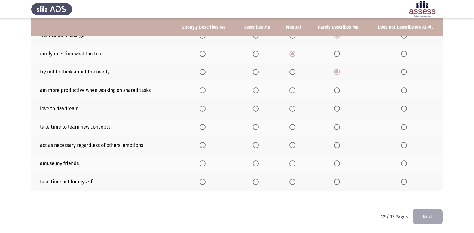
click at [257, 90] on input "Select an option" at bounding box center [256, 90] width 6 height 6
click at [340, 108] on span "Select an option" at bounding box center [337, 108] width 6 height 6
click at [340, 108] on input "Select an option" at bounding box center [337, 108] width 6 height 6
click at [336, 87] on span "Select an option" at bounding box center [337, 90] width 6 height 6
click at [336, 87] on input "Select an option" at bounding box center [337, 90] width 6 height 6
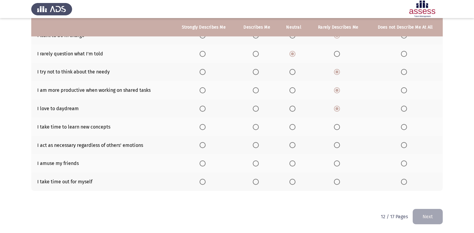
click at [335, 126] on span "Select an option" at bounding box center [337, 127] width 6 height 6
click at [335, 126] on input "Select an option" at bounding box center [337, 127] width 6 height 6
click at [256, 143] on span "Select an option" at bounding box center [256, 145] width 6 height 6
click at [256, 143] on input "Select an option" at bounding box center [256, 145] width 6 height 6
click at [406, 163] on span "Select an option" at bounding box center [404, 163] width 6 height 6
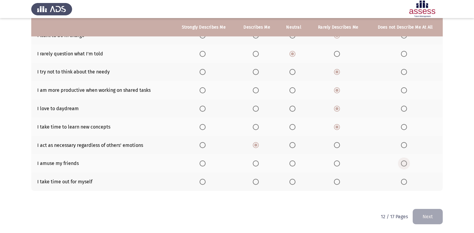
click at [406, 163] on input "Select an option" at bounding box center [404, 163] width 6 height 6
click at [255, 179] on span "Select an option" at bounding box center [256, 181] width 6 height 6
click at [255, 179] on input "Select an option" at bounding box center [256, 181] width 6 height 6
click at [419, 211] on button "Next" at bounding box center [427, 215] width 30 height 15
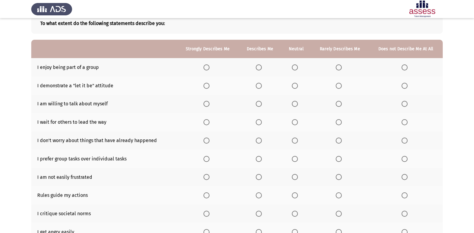
scroll to position [28, 0]
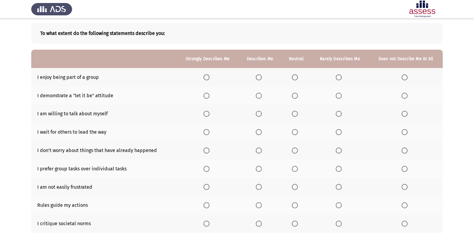
click at [296, 75] on span "Select an option" at bounding box center [295, 77] width 6 height 6
click at [296, 75] on input "Select an option" at bounding box center [295, 77] width 6 height 6
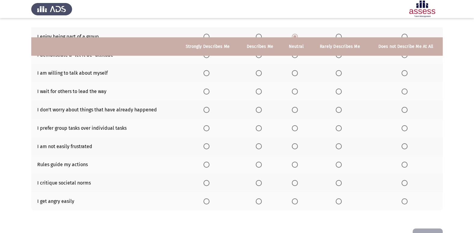
scroll to position [58, 0]
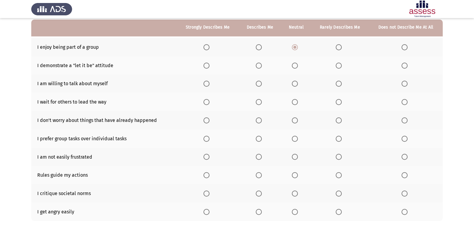
click at [260, 65] on span "Select an option" at bounding box center [259, 65] width 6 height 6
click at [260, 65] on input "Select an option" at bounding box center [259, 65] width 6 height 6
click at [259, 81] on span "Select an option" at bounding box center [259, 84] width 6 height 6
click at [259, 81] on input "Select an option" at bounding box center [259, 84] width 6 height 6
click at [405, 101] on span "Select an option" at bounding box center [404, 102] width 6 height 6
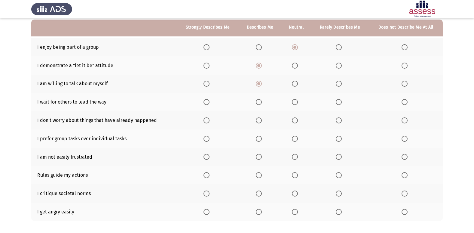
click at [405, 101] on input "Select an option" at bounding box center [404, 102] width 6 height 6
click at [260, 118] on span "Select an option" at bounding box center [259, 120] width 6 height 6
click at [260, 118] on input "Select an option" at bounding box center [259, 120] width 6 height 6
click at [339, 119] on span "Select an option" at bounding box center [339, 120] width 6 height 6
click at [339, 119] on input "Select an option" at bounding box center [339, 120] width 6 height 6
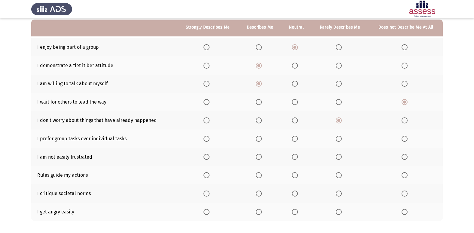
click at [341, 139] on span "Select an option" at bounding box center [339, 138] width 6 height 6
click at [341, 139] on input "Select an option" at bounding box center [339, 138] width 6 height 6
click at [260, 156] on span "Select an option" at bounding box center [259, 157] width 6 height 6
click at [260, 156] on input "Select an option" at bounding box center [259, 157] width 6 height 6
click at [260, 173] on span "Select an option" at bounding box center [259, 175] width 6 height 6
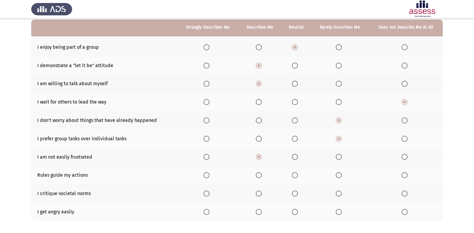
click at [260, 173] on input "Select an option" at bounding box center [259, 175] width 6 height 6
click at [339, 212] on span "Select an option" at bounding box center [339, 211] width 6 height 6
click at [339, 212] on input "Select an option" at bounding box center [339, 211] width 6 height 6
click at [338, 194] on span "Select an option" at bounding box center [339, 193] width 6 height 6
click at [338, 194] on input "Select an option" at bounding box center [339, 193] width 6 height 6
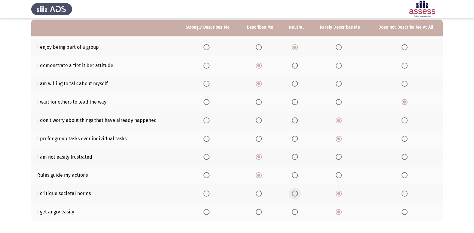
click at [297, 192] on span "Select an option" at bounding box center [295, 193] width 6 height 6
click at [297, 192] on input "Select an option" at bounding box center [295, 193] width 6 height 6
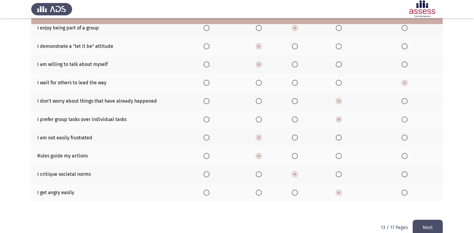
scroll to position [88, 0]
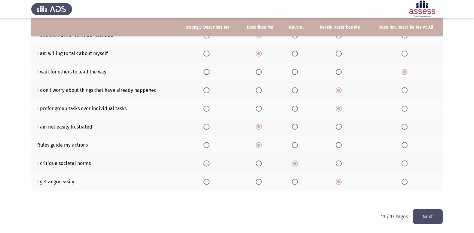
click at [427, 214] on button "Next" at bounding box center [427, 215] width 30 height 15
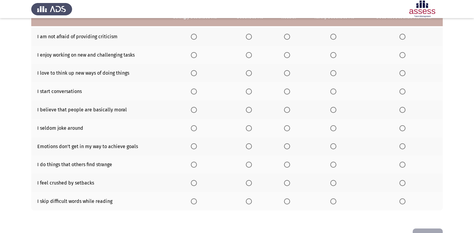
scroll to position [58, 0]
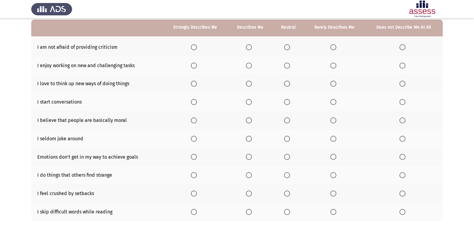
click at [250, 173] on span "Select an option" at bounding box center [249, 175] width 6 height 6
click at [250, 173] on input "Select an option" at bounding box center [249, 175] width 6 height 6
click at [250, 212] on span "Select an option" at bounding box center [249, 211] width 6 height 6
click at [250, 212] on input "Select an option" at bounding box center [249, 211] width 6 height 6
click at [288, 193] on span "Select an option" at bounding box center [287, 193] width 6 height 6
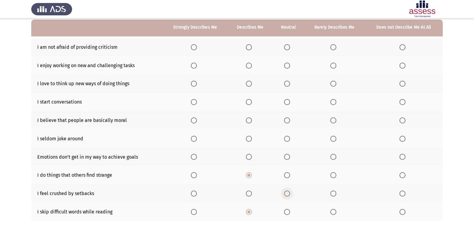
click at [288, 193] on input "Select an option" at bounding box center [287, 193] width 6 height 6
click at [248, 154] on span "Select an option" at bounding box center [249, 157] width 6 height 6
click at [248, 154] on input "Select an option" at bounding box center [249, 157] width 6 height 6
click at [290, 138] on span "Select an option" at bounding box center [287, 138] width 6 height 6
click at [290, 138] on input "Select an option" at bounding box center [287, 138] width 6 height 6
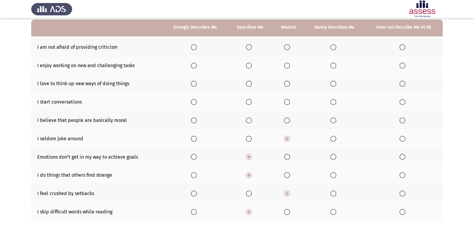
click at [249, 117] on span "Select an option" at bounding box center [249, 120] width 6 height 6
click at [249, 117] on input "Select an option" at bounding box center [249, 120] width 6 height 6
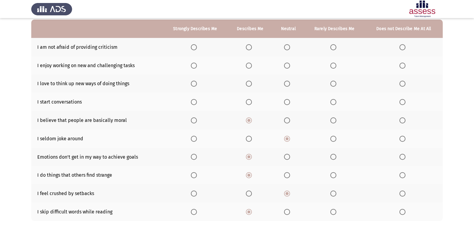
scroll to position [28, 0]
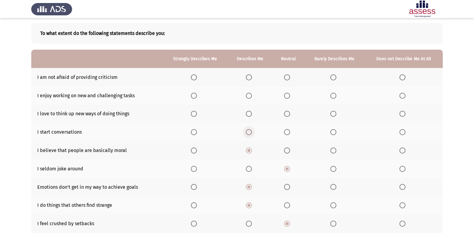
click at [251, 132] on span "Select an option" at bounding box center [249, 132] width 6 height 6
click at [251, 132] on input "Select an option" at bounding box center [249, 132] width 6 height 6
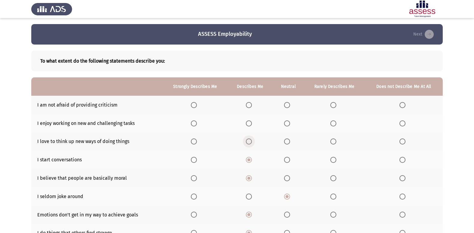
click at [250, 139] on span "Select an option" at bounding box center [249, 141] width 6 height 6
click at [250, 139] on input "Select an option" at bounding box center [249, 141] width 6 height 6
click at [195, 142] on span "Select an option" at bounding box center [194, 141] width 6 height 6
click at [195, 142] on input "Select an option" at bounding box center [194, 141] width 6 height 6
click at [193, 121] on span "Select an option" at bounding box center [194, 123] width 6 height 6
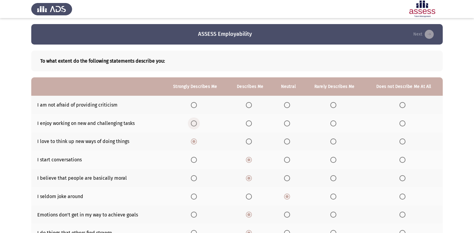
click at [193, 121] on input "Select an option" at bounding box center [194, 123] width 6 height 6
click at [286, 103] on span "Select an option" at bounding box center [287, 105] width 6 height 6
click at [286, 103] on input "Select an option" at bounding box center [287, 105] width 6 height 6
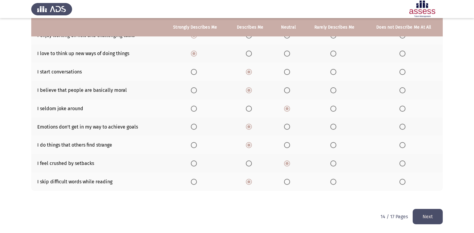
click at [433, 218] on button "Next" at bounding box center [427, 215] width 30 height 15
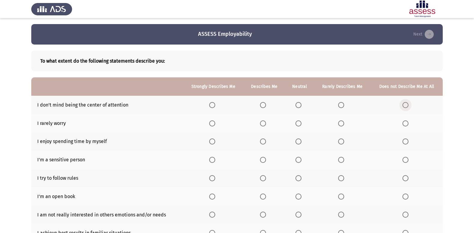
click at [405, 105] on span "Select an option" at bounding box center [405, 105] width 0 height 0
click at [405, 105] on input "Select an option" at bounding box center [405, 105] width 6 height 6
click at [340, 123] on span "Select an option" at bounding box center [341, 123] width 6 height 6
click at [340, 123] on input "Select an option" at bounding box center [341, 123] width 6 height 6
click at [265, 139] on span "Select an option" at bounding box center [263, 141] width 6 height 6
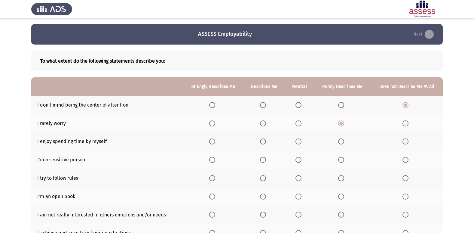
click at [265, 139] on input "Select an option" at bounding box center [263, 141] width 6 height 6
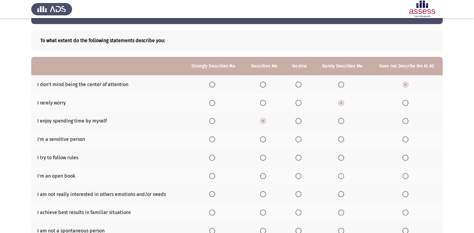
scroll to position [30, 0]
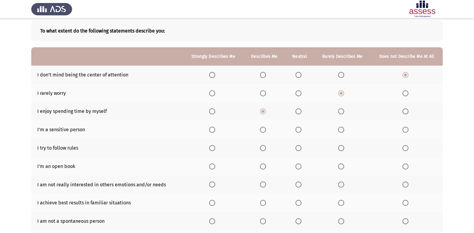
click at [264, 126] on th at bounding box center [264, 129] width 42 height 18
click at [262, 127] on span "Select an option" at bounding box center [263, 129] width 6 height 6
click at [262, 127] on input "Select an option" at bounding box center [263, 129] width 6 height 6
click at [263, 146] on span "Select an option" at bounding box center [263, 148] width 6 height 6
click at [263, 146] on input "Select an option" at bounding box center [263, 148] width 6 height 6
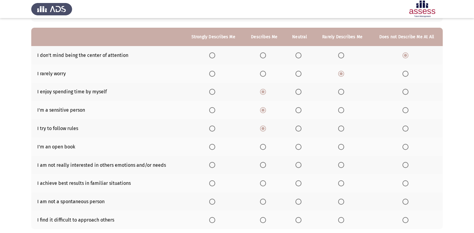
scroll to position [60, 0]
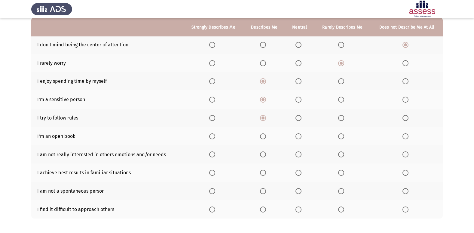
click at [407, 134] on span "Select an option" at bounding box center [405, 136] width 6 height 6
click at [407, 134] on input "Select an option" at bounding box center [405, 136] width 6 height 6
click at [404, 153] on span "Select an option" at bounding box center [405, 154] width 6 height 6
click at [404, 153] on input "Select an option" at bounding box center [405, 154] width 6 height 6
click at [268, 171] on label "Select an option" at bounding box center [264, 172] width 8 height 6
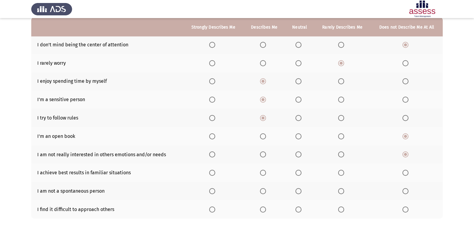
click at [266, 171] on input "Select an option" at bounding box center [263, 172] width 6 height 6
click at [299, 190] on span "Select an option" at bounding box center [298, 191] width 6 height 6
click at [299, 190] on input "Select an option" at bounding box center [298, 191] width 6 height 6
click at [342, 211] on span "Select an option" at bounding box center [341, 209] width 6 height 6
click at [342, 211] on input "Select an option" at bounding box center [341, 209] width 6 height 6
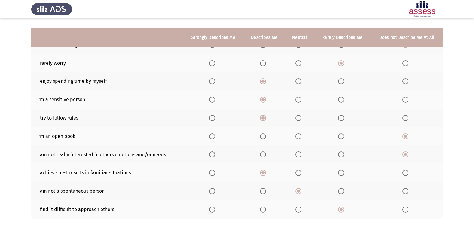
scroll to position [88, 0]
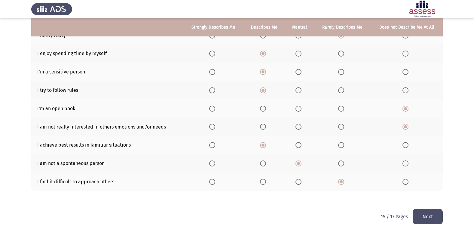
click at [434, 215] on button "Next" at bounding box center [427, 215] width 30 height 15
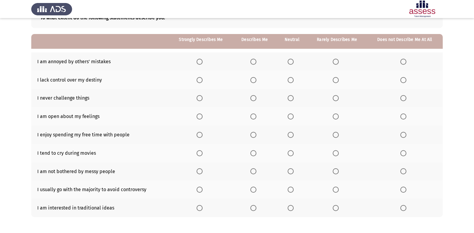
scroll to position [30, 0]
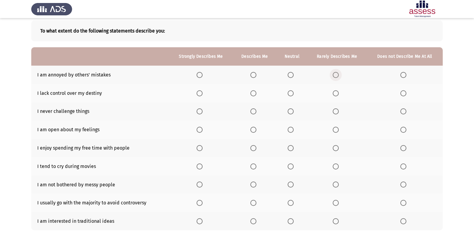
click at [338, 73] on span "Select an option" at bounding box center [336, 75] width 6 height 6
click at [338, 73] on input "Select an option" at bounding box center [336, 75] width 6 height 6
click at [254, 94] on span "Select an option" at bounding box center [253, 93] width 6 height 6
click at [254, 94] on input "Select an option" at bounding box center [253, 93] width 6 height 6
click at [404, 110] on span "Select an option" at bounding box center [403, 111] width 6 height 6
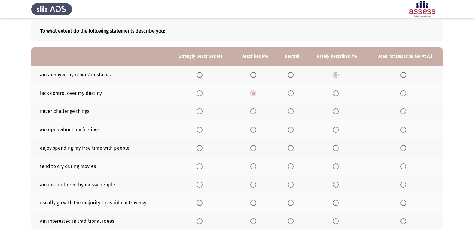
click at [404, 110] on input "Select an option" at bounding box center [403, 111] width 6 height 6
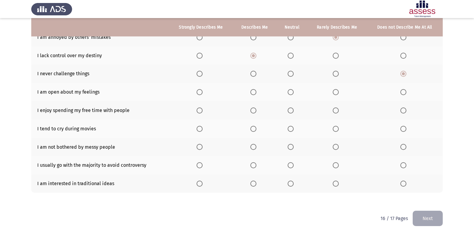
scroll to position [69, 0]
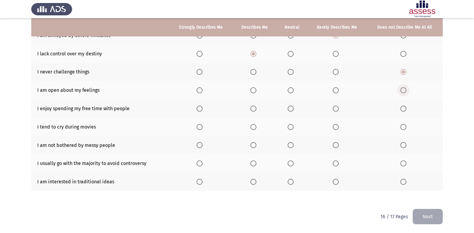
click at [403, 89] on span "Select an option" at bounding box center [403, 90] width 6 height 6
click at [403, 89] on input "Select an option" at bounding box center [403, 90] width 6 height 6
click at [290, 109] on span "Select an option" at bounding box center [290, 108] width 6 height 6
click at [290, 109] on input "Select an option" at bounding box center [290, 108] width 6 height 6
click at [335, 125] on span "Select an option" at bounding box center [336, 127] width 6 height 6
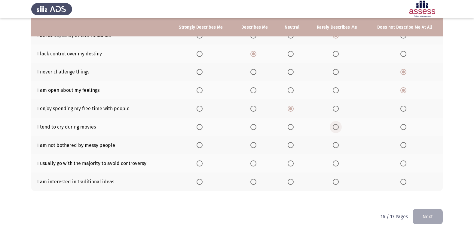
click at [335, 125] on input "Select an option" at bounding box center [336, 127] width 6 height 6
click at [339, 143] on span "Select an option" at bounding box center [336, 145] width 6 height 6
click at [339, 143] on input "Select an option" at bounding box center [336, 145] width 6 height 6
click at [337, 162] on span "Select an option" at bounding box center [336, 163] width 6 height 6
click at [337, 162] on input "Select an option" at bounding box center [336, 163] width 6 height 6
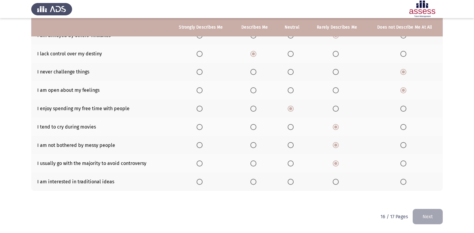
click at [291, 179] on span "Select an option" at bounding box center [290, 181] width 6 height 6
click at [291, 179] on input "Select an option" at bounding box center [290, 181] width 6 height 6
click at [431, 220] on button "Next" at bounding box center [427, 215] width 30 height 15
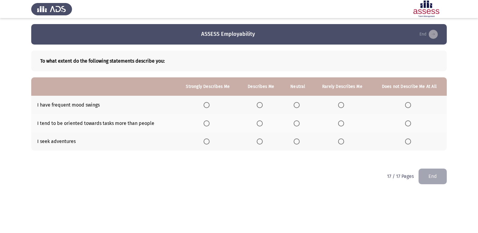
click at [297, 104] on span "Select an option" at bounding box center [297, 105] width 6 height 6
click at [297, 104] on input "Select an option" at bounding box center [297, 105] width 6 height 6
click at [261, 122] on span "Select an option" at bounding box center [260, 123] width 6 height 6
click at [261, 122] on input "Select an option" at bounding box center [260, 123] width 6 height 6
click at [263, 139] on span "Select an option" at bounding box center [260, 141] width 6 height 6
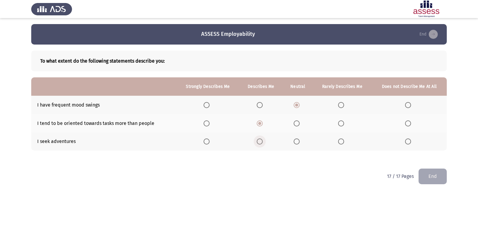
click at [263, 139] on input "Select an option" at bounding box center [260, 141] width 6 height 6
click at [427, 172] on button "End" at bounding box center [433, 175] width 28 height 15
